Goal: Information Seeking & Learning: Learn about a topic

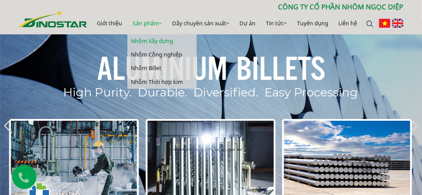
click at [147, 38] on link "Nhôm Xây dựng" at bounding box center [161, 41] width 69 height 14
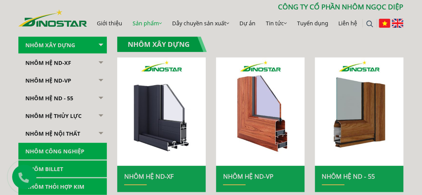
scroll to position [139, 0]
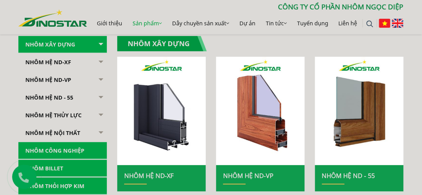
click at [61, 97] on link "NHÔM HỆ ND - 55" at bounding box center [62, 97] width 88 height 17
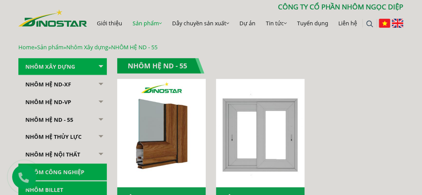
scroll to position [166, 0]
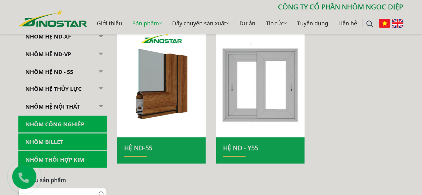
click at [159, 63] on img at bounding box center [161, 83] width 88 height 108
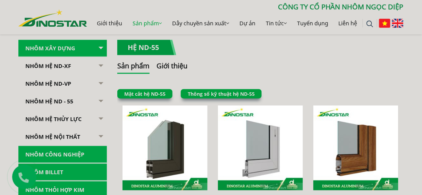
scroll to position [139, 0]
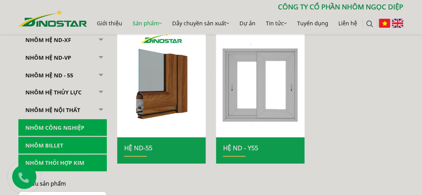
click at [251, 146] on link "Hệ ND - Y55" at bounding box center [240, 148] width 35 height 8
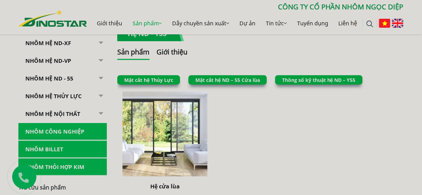
scroll to position [139, 0]
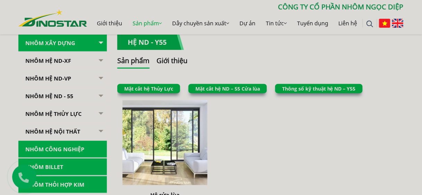
click at [297, 88] on link "Thông số kỹ thuật hệ ND – Y55" at bounding box center [318, 88] width 73 height 7
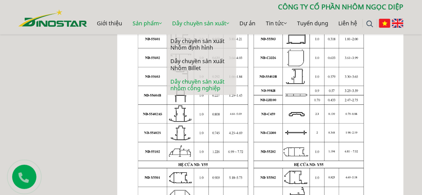
scroll to position [444, 0]
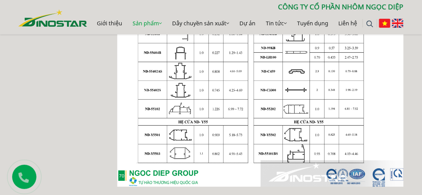
scroll to position [453, 0]
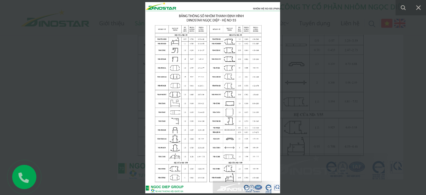
click at [113, 44] on div at bounding box center [213, 97] width 426 height 195
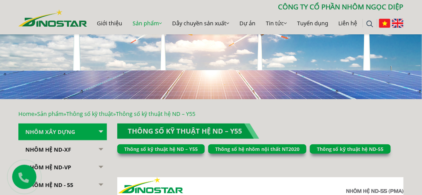
scroll to position [37, 0]
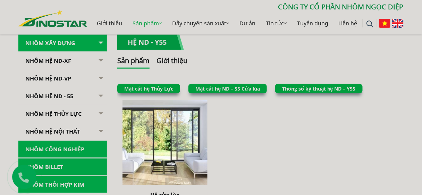
click at [55, 22] on img at bounding box center [52, 17] width 69 height 17
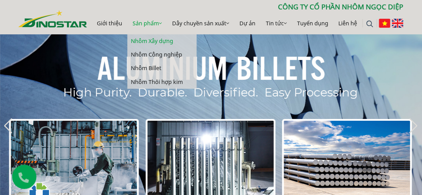
click at [154, 40] on link "Nhôm Xây dựng" at bounding box center [161, 41] width 69 height 14
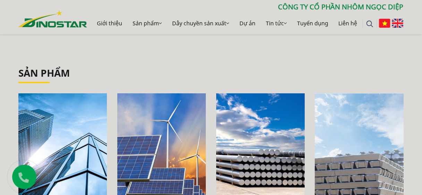
scroll to position [250, 0]
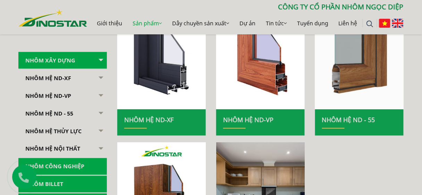
scroll to position [194, 0]
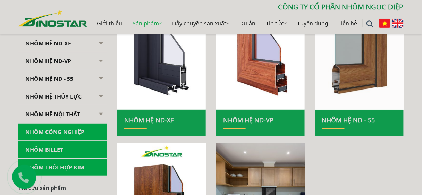
click at [349, 75] on img at bounding box center [359, 56] width 95 height 116
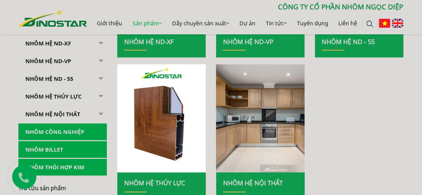
scroll to position [277, 0]
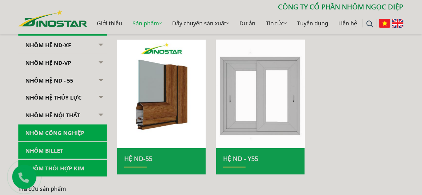
scroll to position [166, 0]
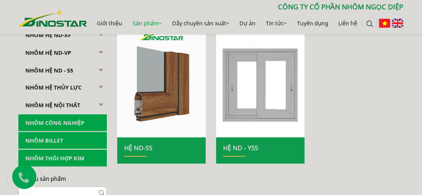
click at [144, 119] on img at bounding box center [161, 83] width 95 height 116
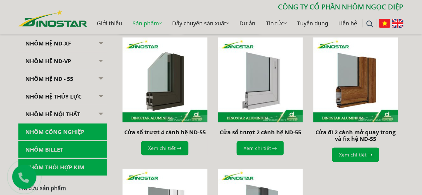
scroll to position [194, 0]
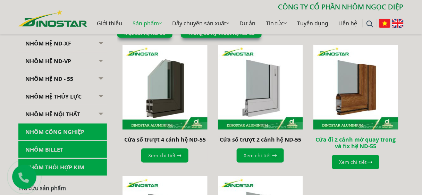
click at [333, 141] on link "Cửa đi 2 cánh mở quay trong và fix hệ ND-55" at bounding box center [355, 143] width 80 height 14
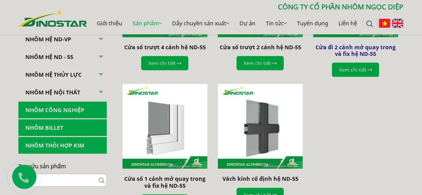
scroll to position [305, 0]
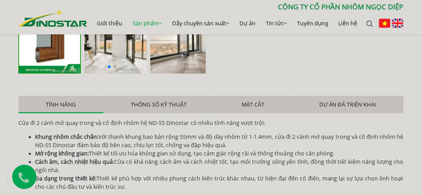
scroll to position [361, 0]
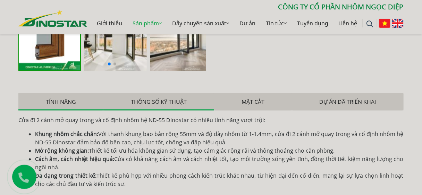
click at [155, 103] on button "Thông số kỹ thuật" at bounding box center [158, 101] width 111 height 17
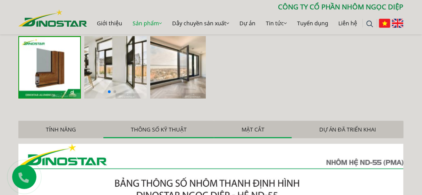
click at [251, 127] on button "Mặt cắt" at bounding box center [253, 129] width 78 height 17
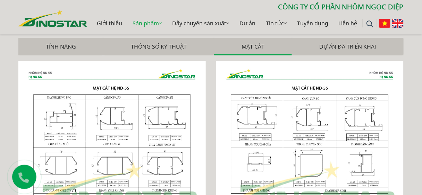
scroll to position [416, 0]
click at [160, 44] on button "Thông số kỹ thuật" at bounding box center [158, 45] width 111 height 17
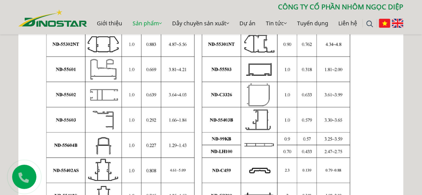
scroll to position [693, 0]
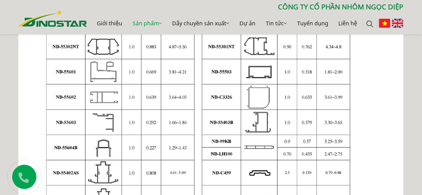
click at [155, 161] on img at bounding box center [210, 55] width 385 height 545
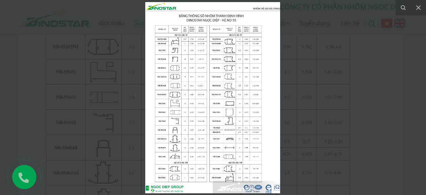
click at [47, 101] on div at bounding box center [213, 97] width 426 height 195
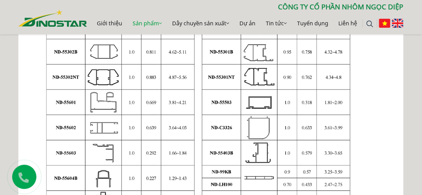
scroll to position [666, 0]
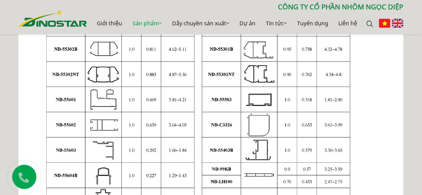
click at [418, 66] on div "Home » Sản phẩm » Nhôm Xây dựng » NHÔM HỆ ND - 55 » Hệ ND-55 » Cửa đi 2 cánh mở…" at bounding box center [211, 16] width 422 height 1066
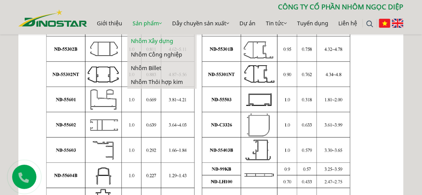
click at [147, 39] on link "Nhôm Xây dựng" at bounding box center [161, 41] width 69 height 14
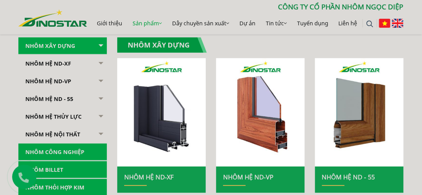
scroll to position [139, 0]
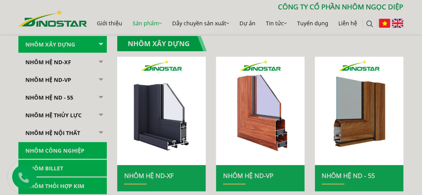
click at [65, 60] on link "Nhôm Hệ ND-XF" at bounding box center [62, 62] width 88 height 17
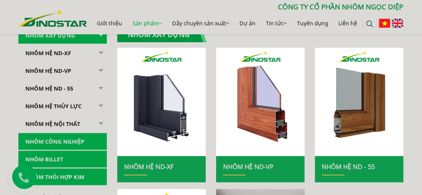
scroll to position [166, 0]
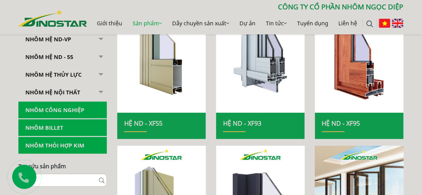
scroll to position [194, 0]
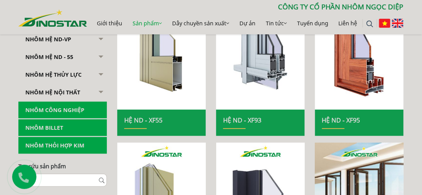
click at [156, 120] on link "Hệ ND - XF55" at bounding box center [143, 120] width 38 height 8
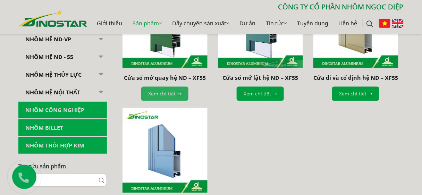
scroll to position [277, 0]
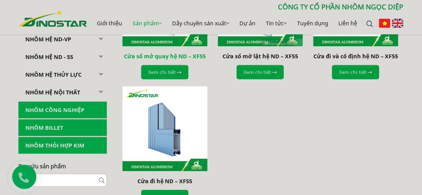
click at [182, 55] on link "Cửa sổ mở quay hệ ND – XF55" at bounding box center [165, 57] width 82 height 8
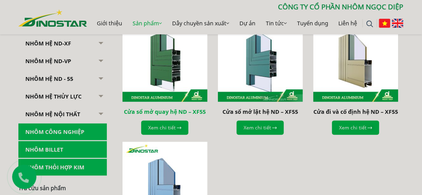
scroll to position [222, 0]
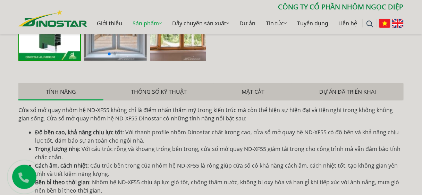
scroll to position [388, 0]
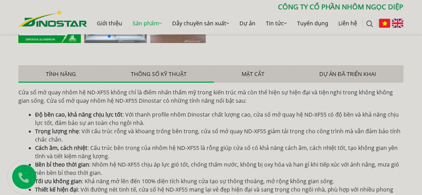
click at [172, 74] on button "Thông số kỹ thuật" at bounding box center [158, 73] width 111 height 17
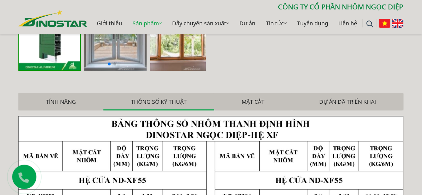
click at [246, 99] on button "Mặt cắt" at bounding box center [253, 101] width 78 height 17
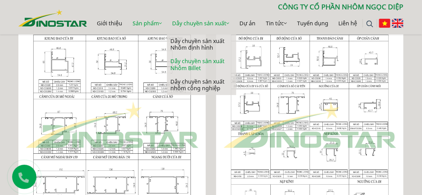
scroll to position [471, 0]
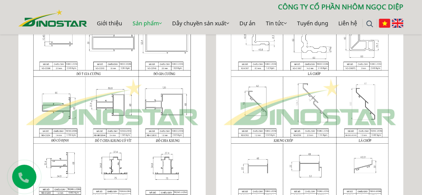
scroll to position [749, 0]
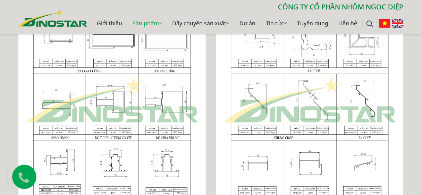
click at [116, 168] on img at bounding box center [111, 100] width 187 height 248
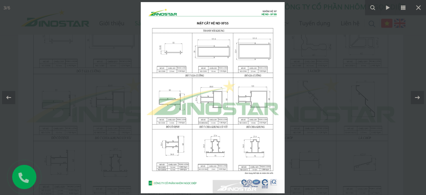
click at [129, 106] on div at bounding box center [213, 97] width 426 height 195
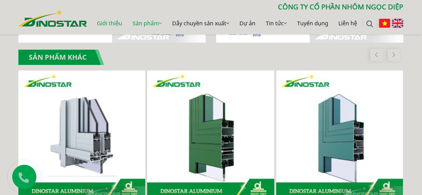
scroll to position [1137, 0]
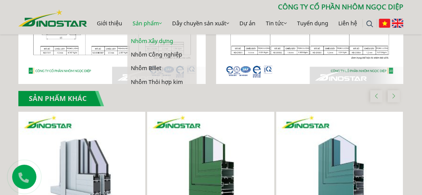
click at [158, 39] on link "Nhôm Xây dựng" at bounding box center [161, 41] width 69 height 14
